Goal: Obtain resource: Download file/media

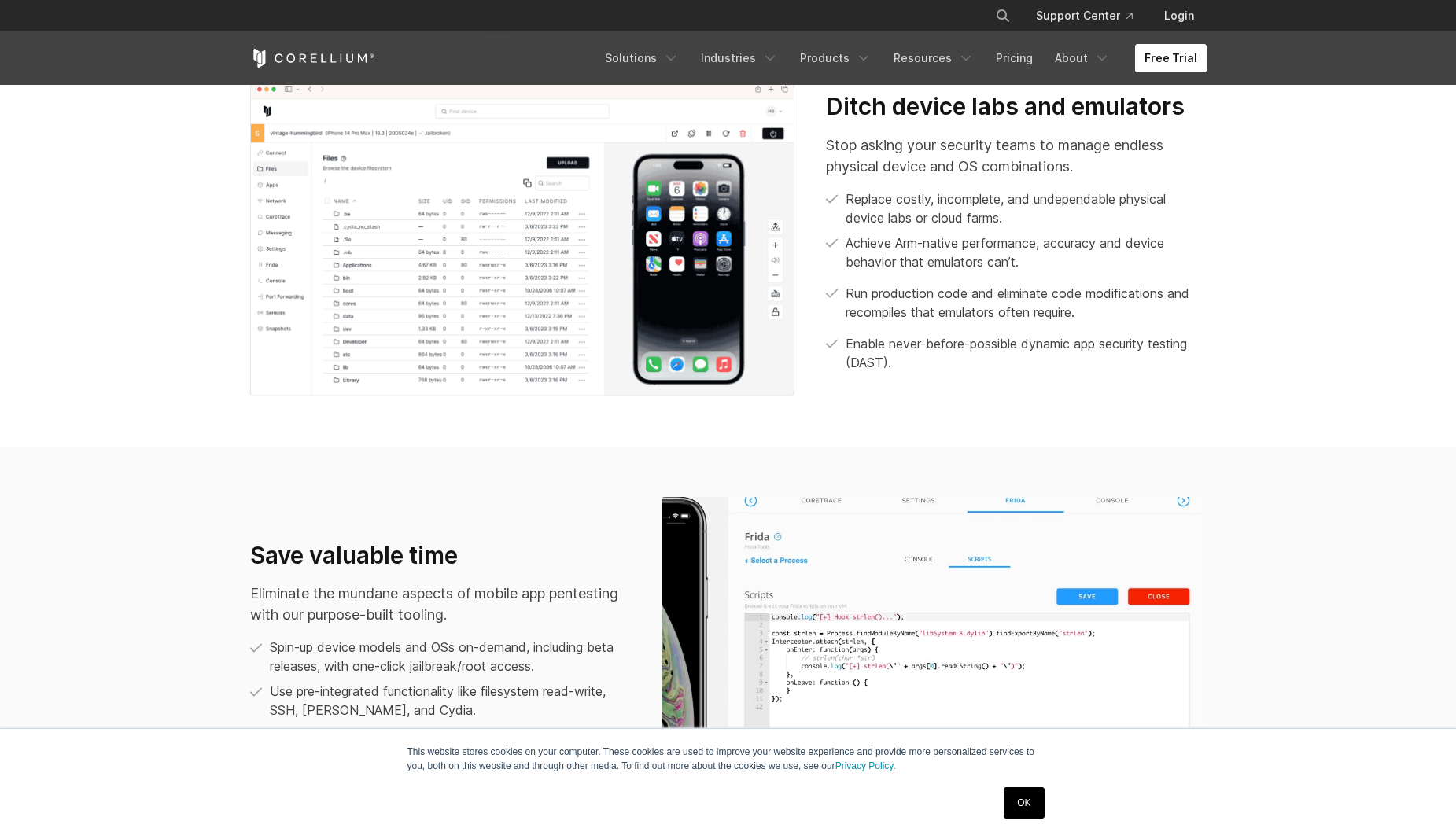
click at [1163, 63] on link "Free Trial" at bounding box center [1171, 58] width 72 height 28
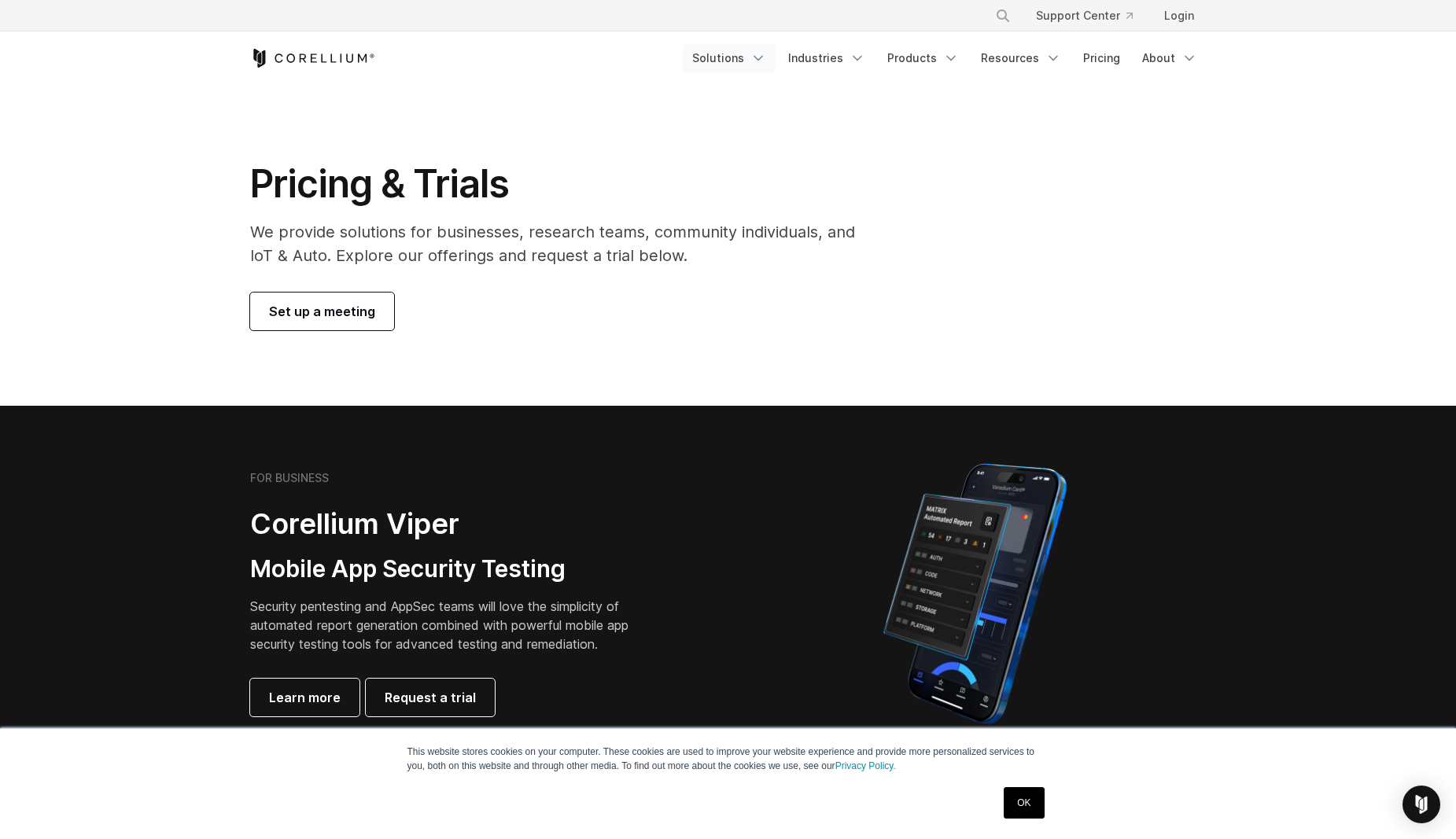
click at [760, 60] on icon "Navigation Menu" at bounding box center [758, 58] width 15 height 15
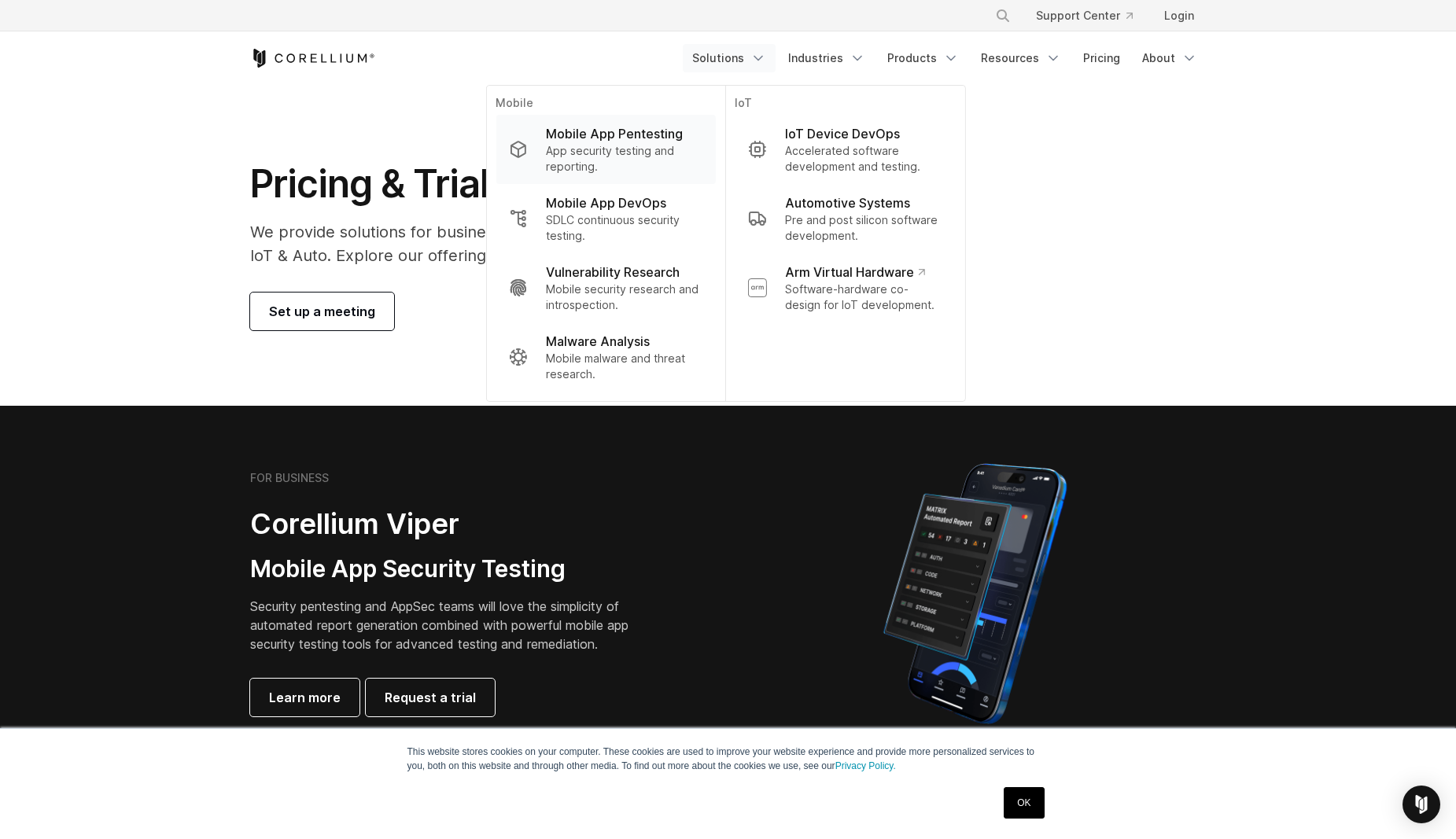
click at [645, 149] on p "App security testing and reporting." at bounding box center [624, 159] width 157 height 32
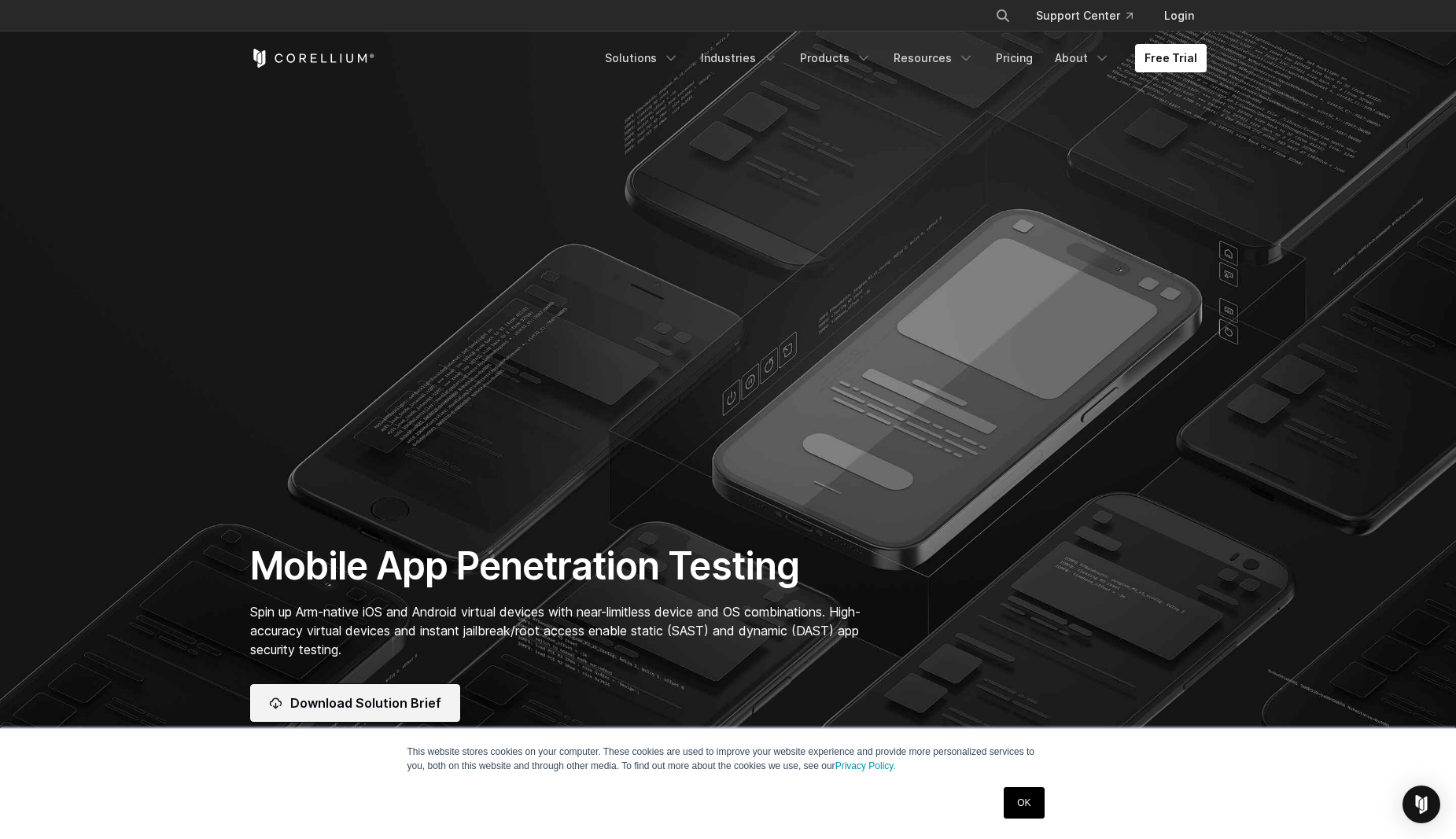
click at [364, 706] on span "Download Solution Brief" at bounding box center [366, 702] width 151 height 19
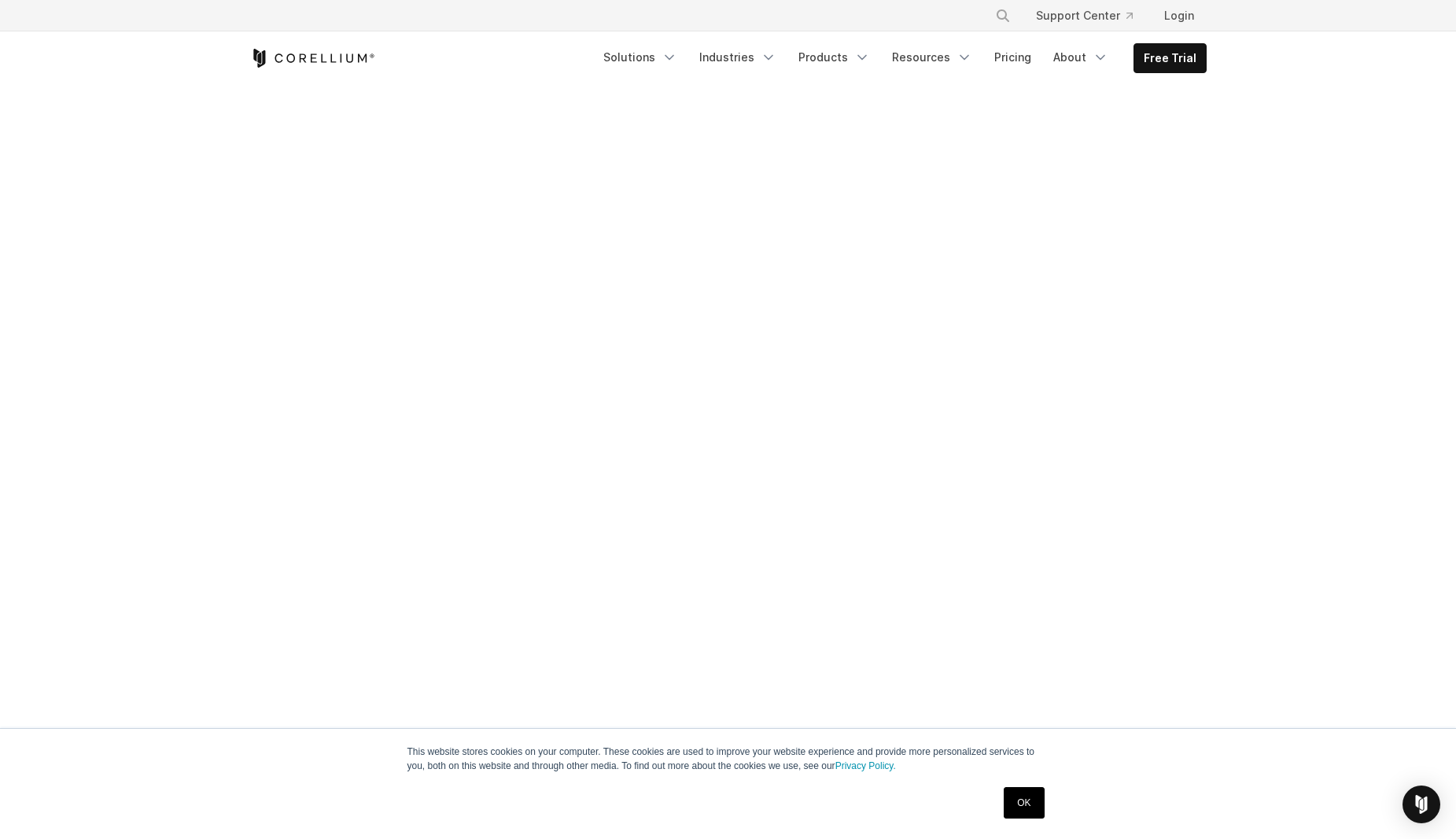
scroll to position [202, 0]
